Goal: Task Accomplishment & Management: Manage account settings

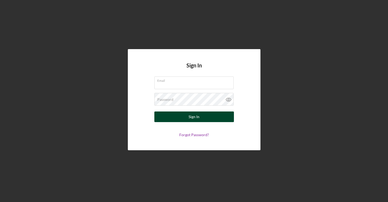
type input "[EMAIL_ADDRESS][DOMAIN_NAME]"
click at [211, 121] on button "Sign In" at bounding box center [194, 116] width 80 height 11
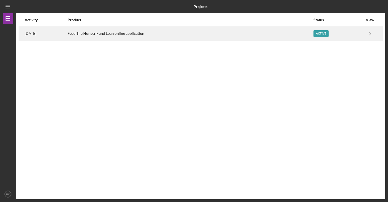
click at [326, 31] on div "Active" at bounding box center [320, 33] width 15 height 7
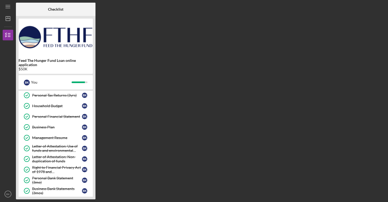
scroll to position [137, 0]
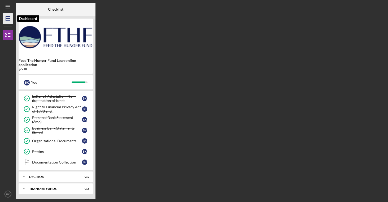
click at [7, 16] on icon "Icon/Dashboard" at bounding box center [7, 18] width 13 height 13
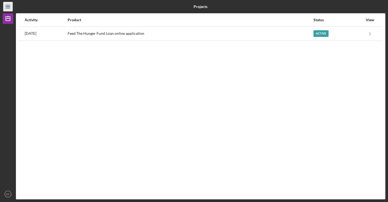
click at [7, 10] on icon "Icon/Menu" at bounding box center [8, 7] width 12 height 12
